Goal: Use online tool/utility: Utilize a website feature to perform a specific function

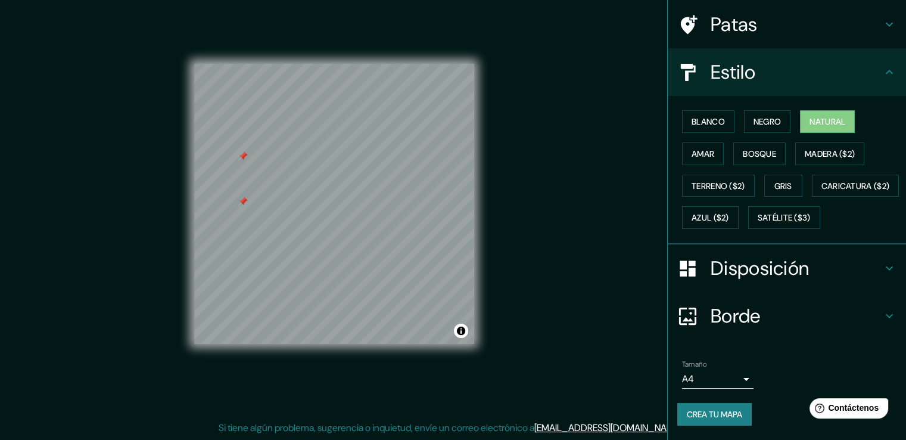
scroll to position [106, 0]
click at [725, 281] on font "Disposición" at bounding box center [760, 268] width 98 height 25
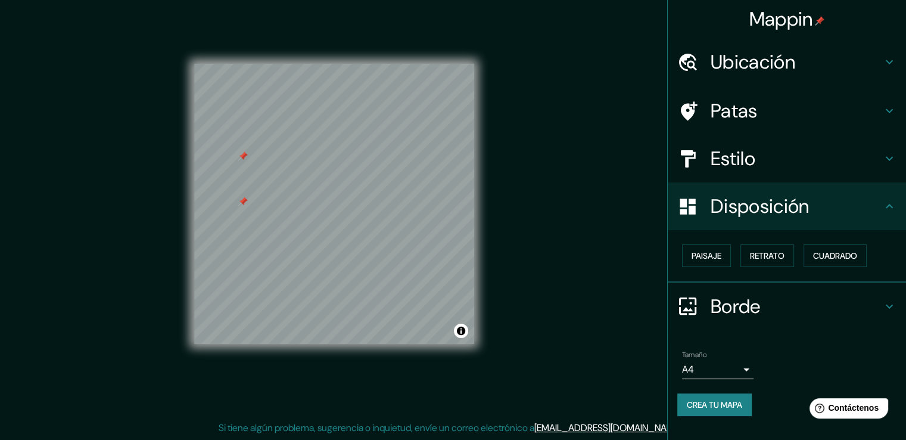
scroll to position [0, 0]
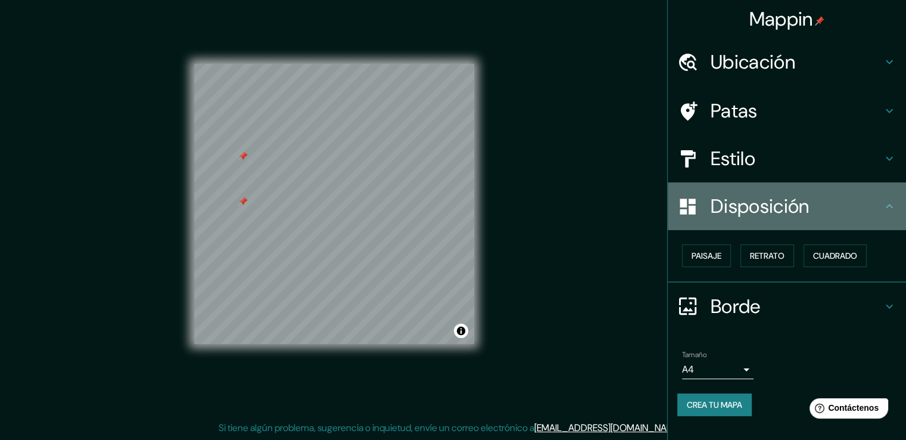
click at [728, 215] on font "Disposición" at bounding box center [760, 206] width 98 height 25
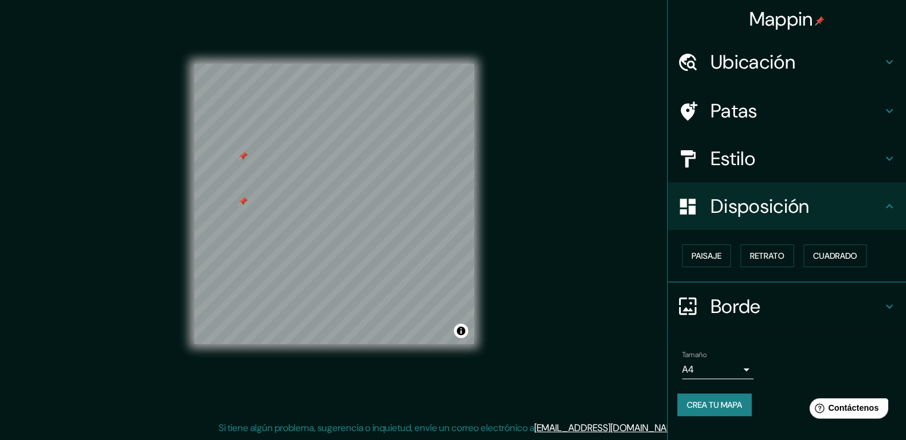
click at [736, 209] on font "Disposición" at bounding box center [760, 206] width 98 height 25
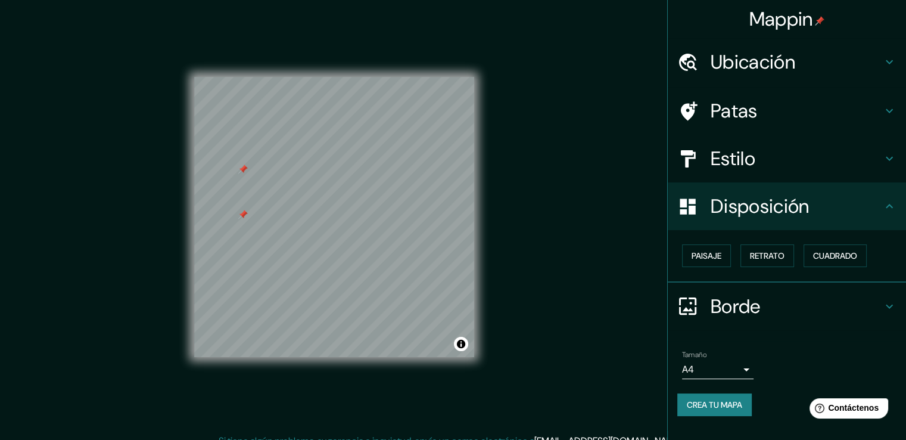
click at [756, 108] on font "Patas" at bounding box center [734, 110] width 47 height 25
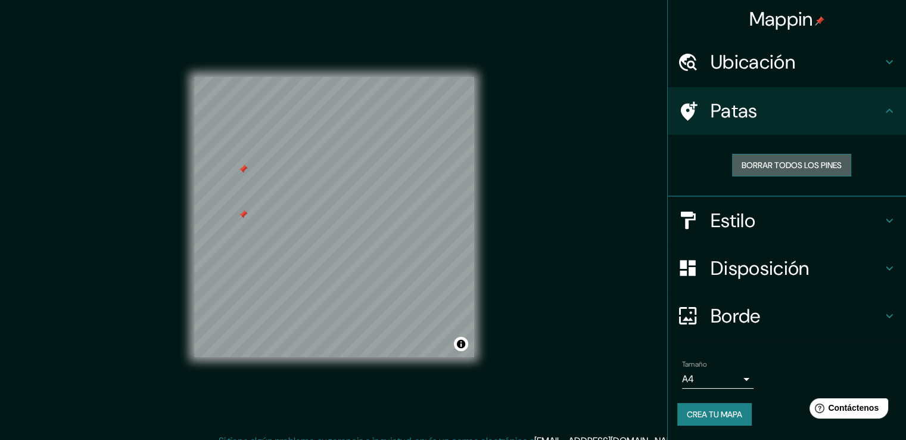
click at [761, 164] on font "Borrar todos los pines" at bounding box center [792, 165] width 100 height 11
click at [789, 122] on div "Patas" at bounding box center [787, 111] width 238 height 48
click at [740, 125] on div "Patas" at bounding box center [787, 111] width 238 height 48
click at [774, 228] on h4 "Estilo" at bounding box center [797, 221] width 172 height 24
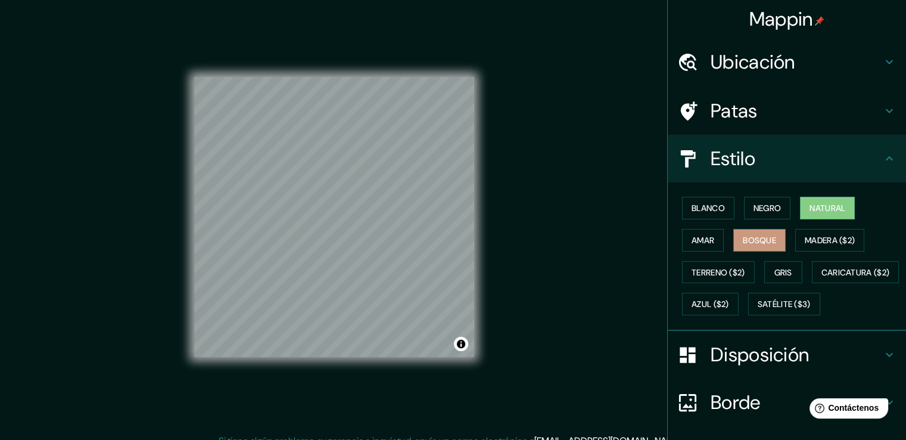
click at [760, 241] on font "Bosque" at bounding box center [759, 240] width 33 height 11
click at [697, 238] on font "Amar" at bounding box center [703, 240] width 23 height 11
click at [810, 207] on font "Natural" at bounding box center [828, 208] width 36 height 11
click at [754, 203] on font "Negro" at bounding box center [768, 208] width 28 height 11
click at [801, 197] on button "Natural" at bounding box center [827, 208] width 55 height 23
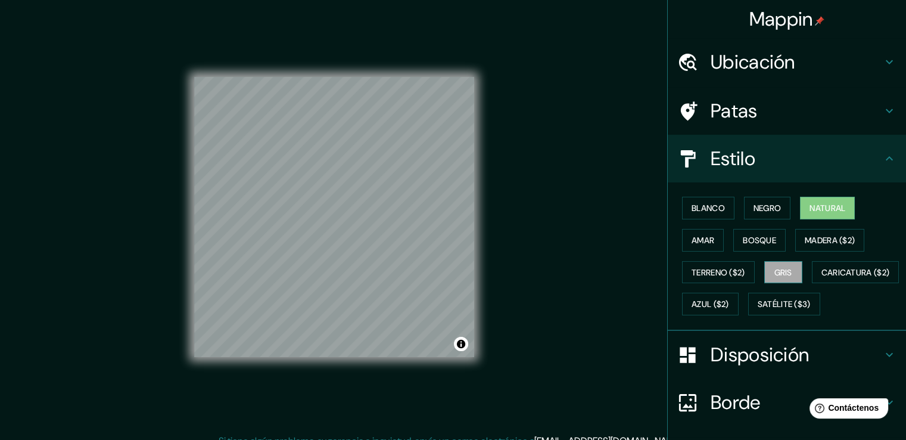
click at [767, 274] on button "Gris" at bounding box center [783, 272] width 38 height 23
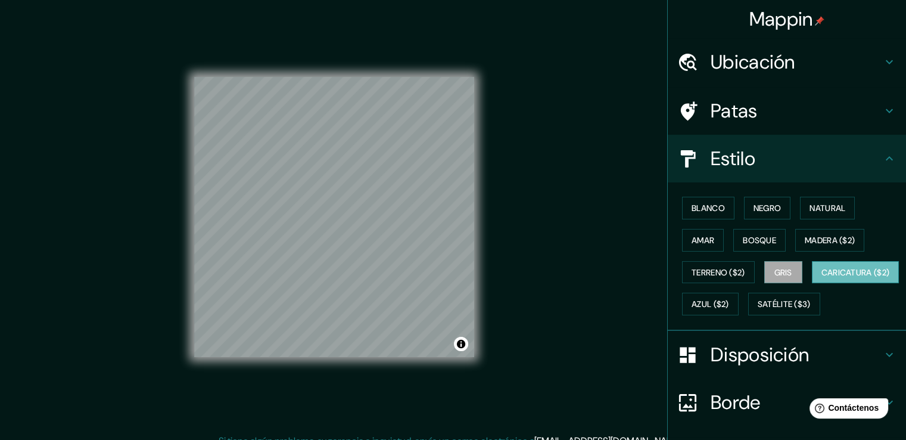
click at [822, 280] on font "Caricatura ($2)" at bounding box center [856, 272] width 69 height 15
click at [739, 293] on button "Azul ($2)" at bounding box center [710, 304] width 57 height 23
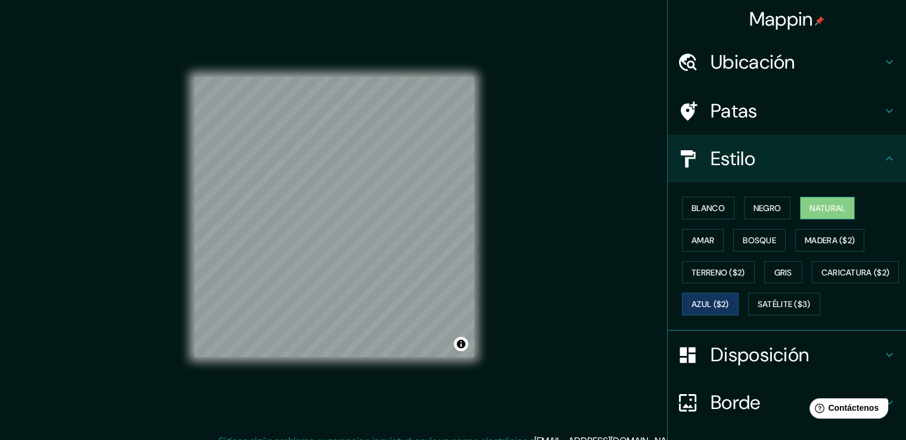
click at [819, 210] on font "Natural" at bounding box center [828, 208] width 36 height 11
click at [729, 299] on font "Azul ($2)" at bounding box center [711, 304] width 38 height 11
click at [824, 209] on font "Natural" at bounding box center [828, 208] width 36 height 11
